Goal: Transaction & Acquisition: Purchase product/service

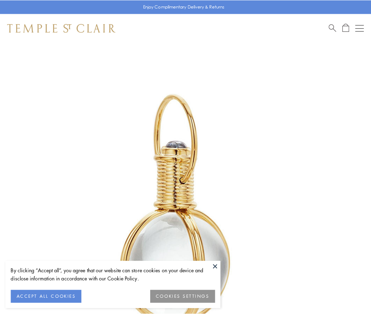
scroll to position [185, 0]
